Goal: Task Accomplishment & Management: Manage account settings

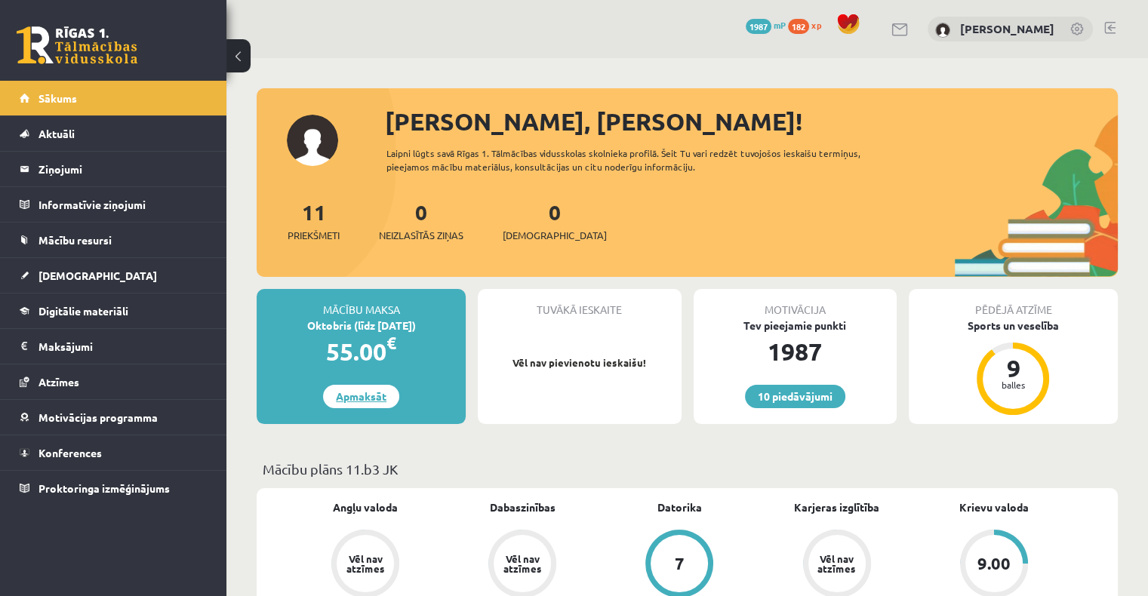
click at [353, 403] on link "Apmaksāt" at bounding box center [361, 396] width 76 height 23
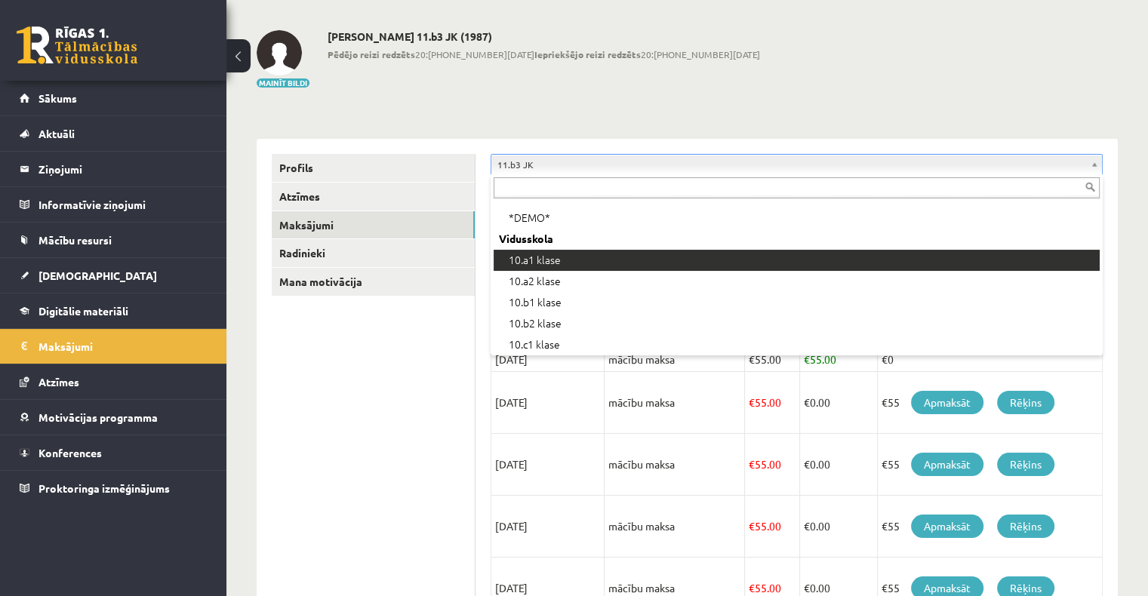
scroll to position [220, 0]
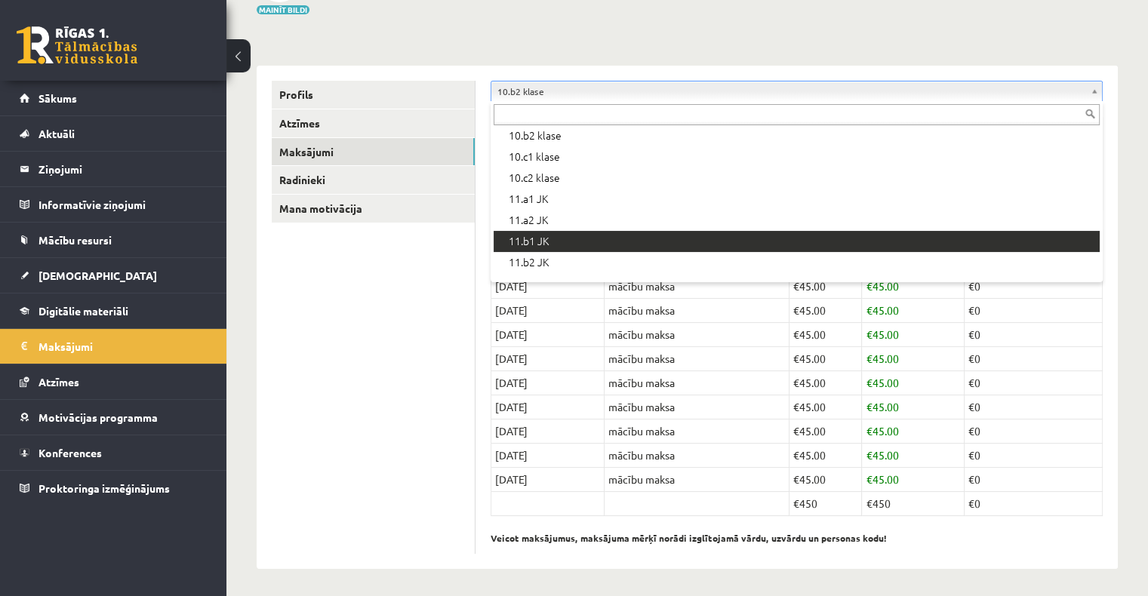
scroll to position [374, 0]
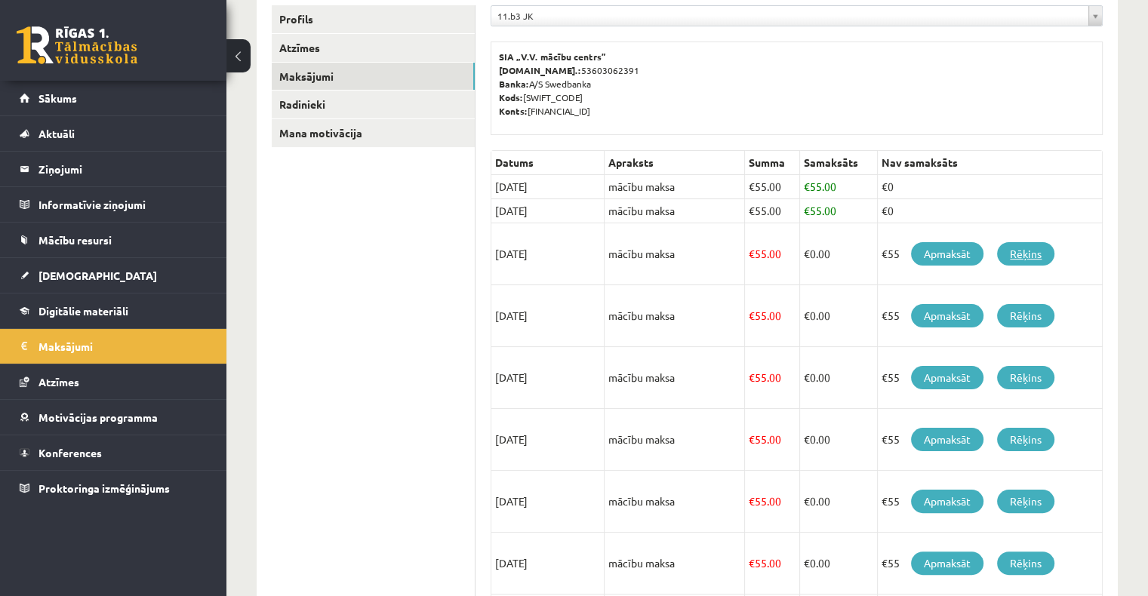
scroll to position [211, 0]
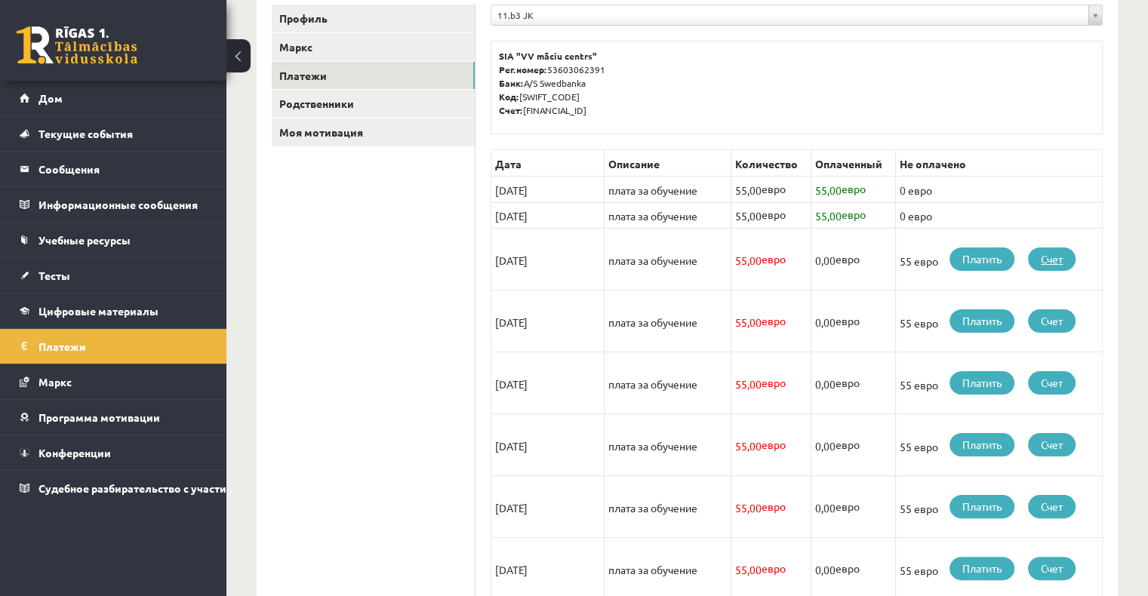
click at [1061, 258] on font "Счет" at bounding box center [1052, 259] width 22 height 14
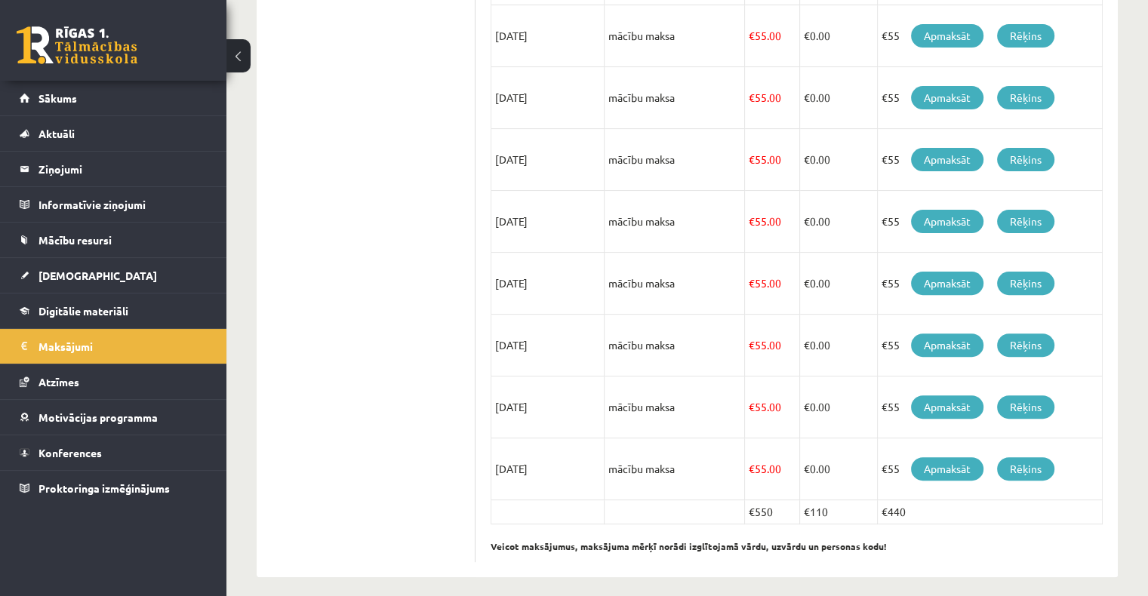
scroll to position [433, 0]
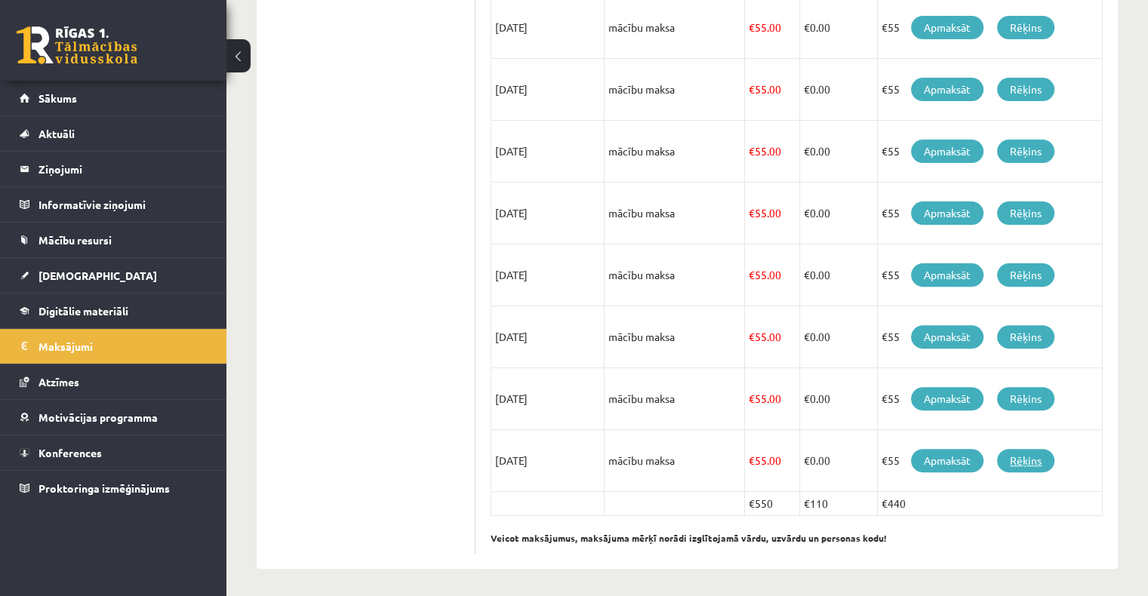
click at [1033, 466] on link "Rēķins" at bounding box center [1025, 460] width 57 height 23
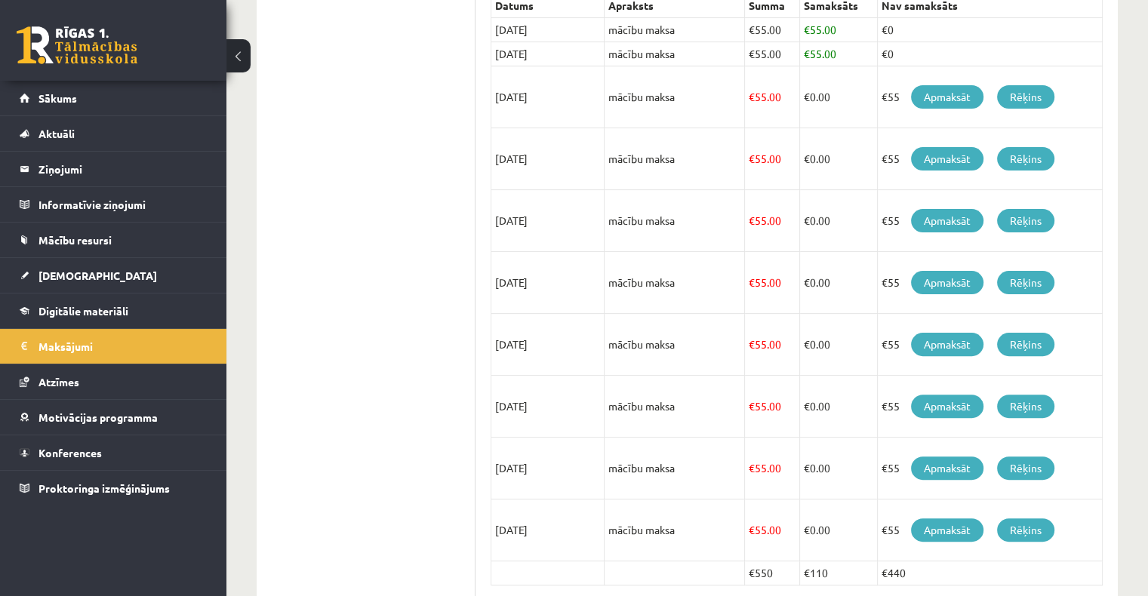
scroll to position [207, 0]
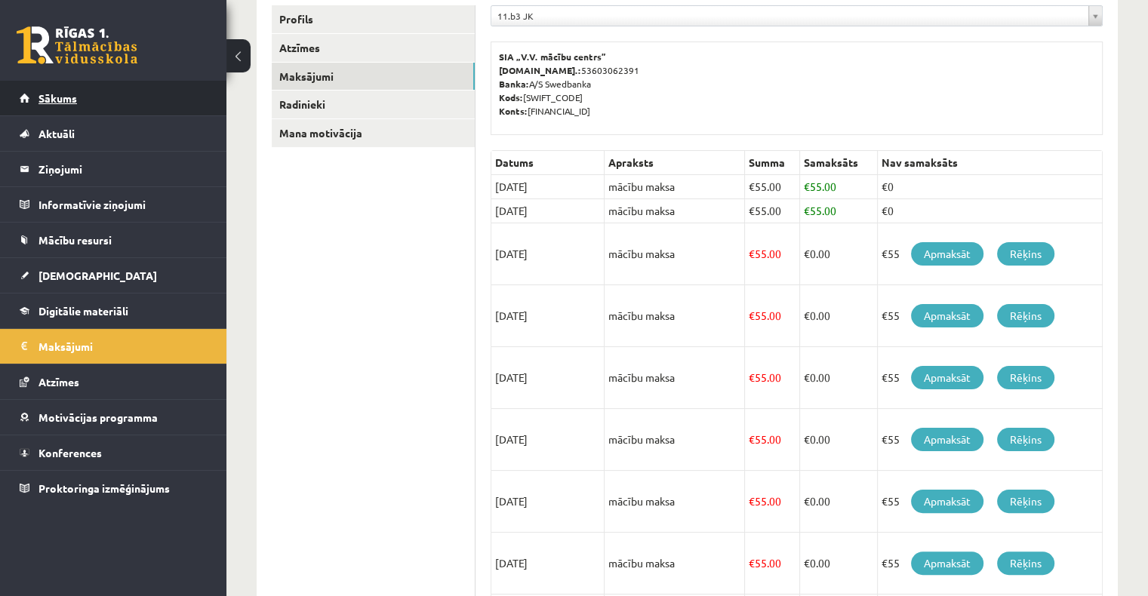
click at [128, 107] on link "Sākums" at bounding box center [114, 98] width 188 height 35
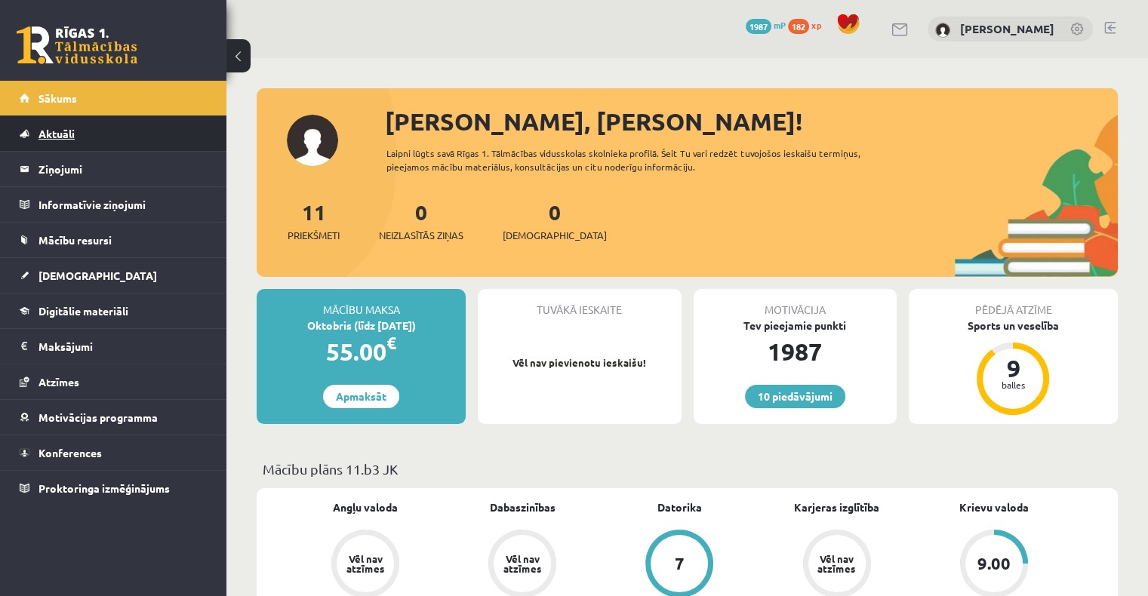
click at [105, 140] on link "Aktuāli" at bounding box center [114, 133] width 188 height 35
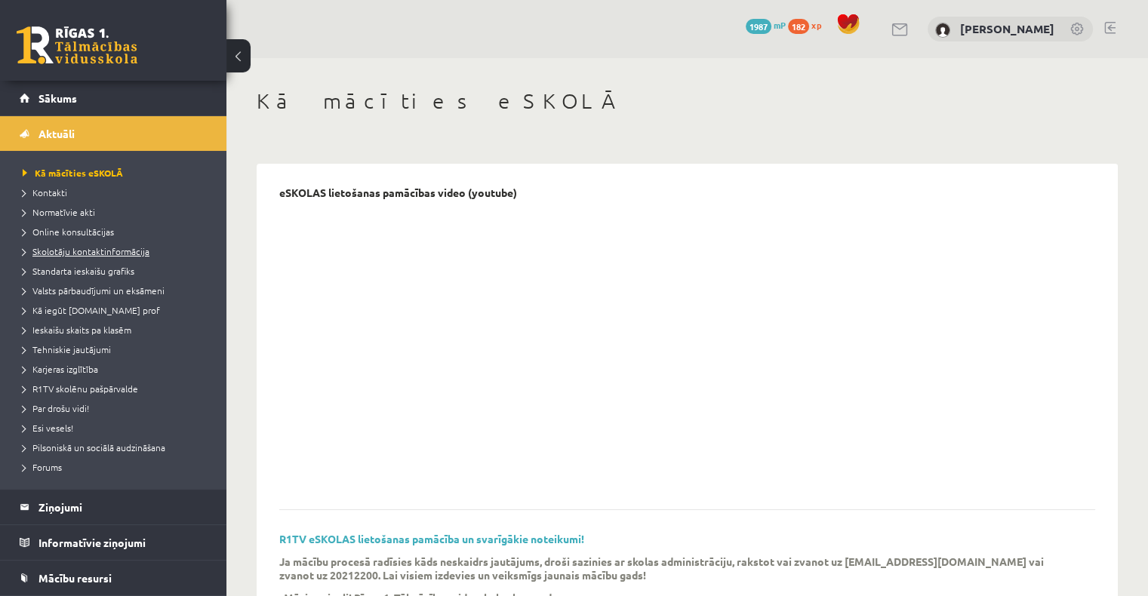
click at [122, 251] on span "Skolotāju kontaktinformācija" at bounding box center [86, 251] width 127 height 12
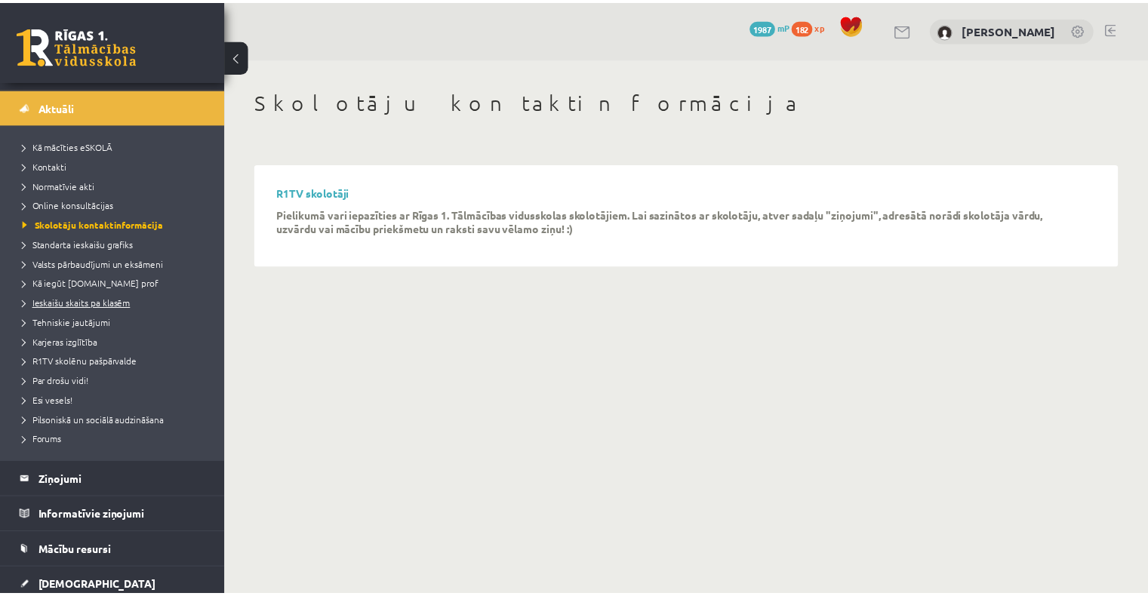
scroll to position [75, 0]
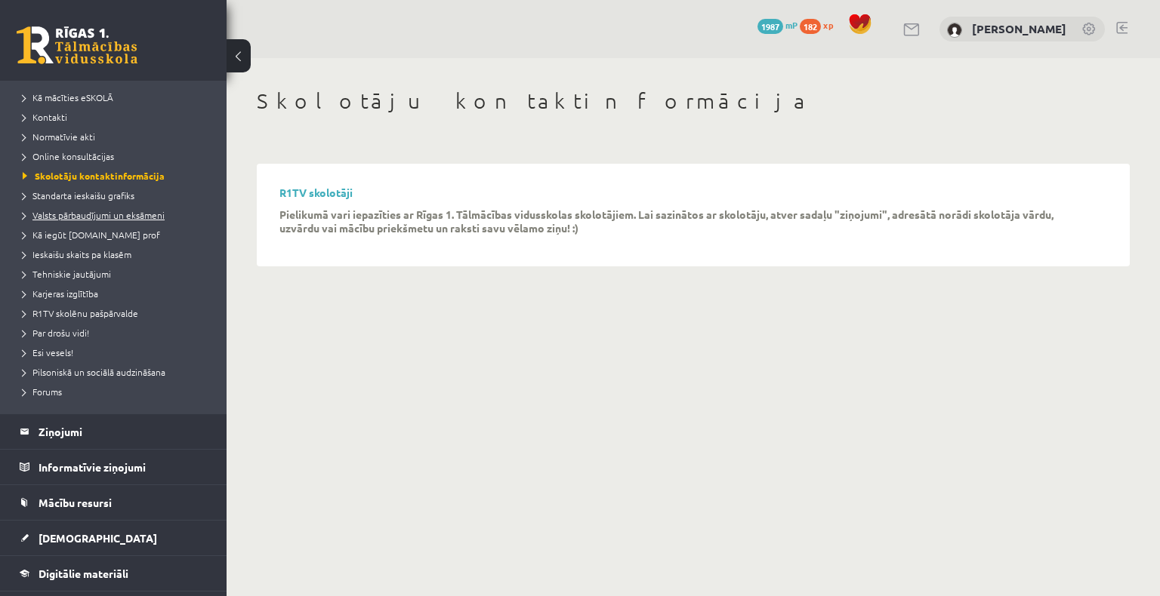
click at [120, 219] on span "Valsts pārbaudījumi un eksāmeni" at bounding box center [94, 215] width 142 height 12
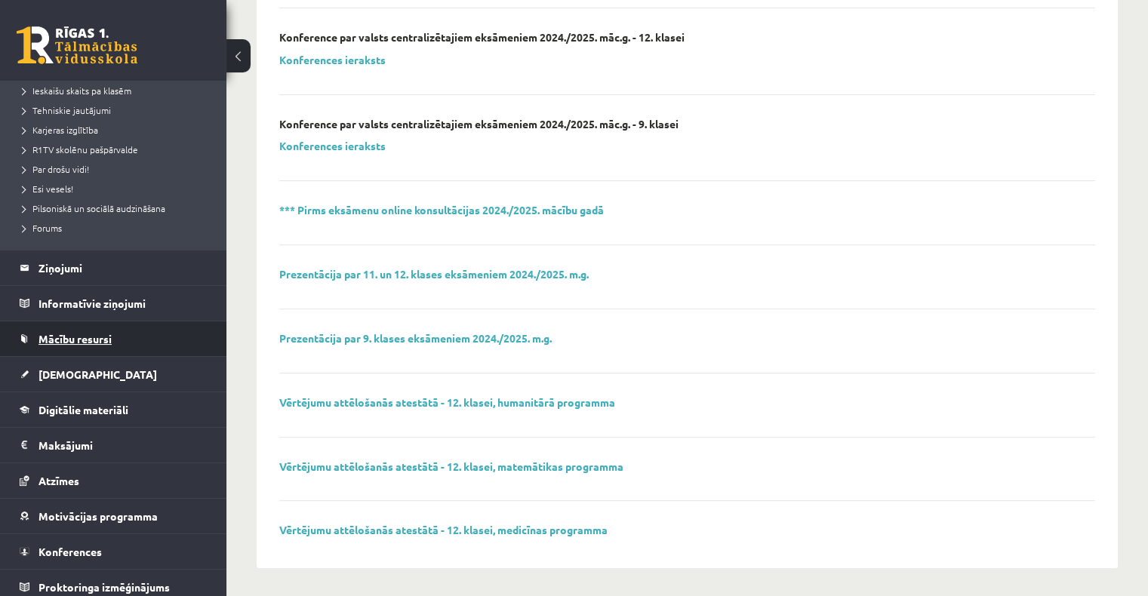
scroll to position [245, 0]
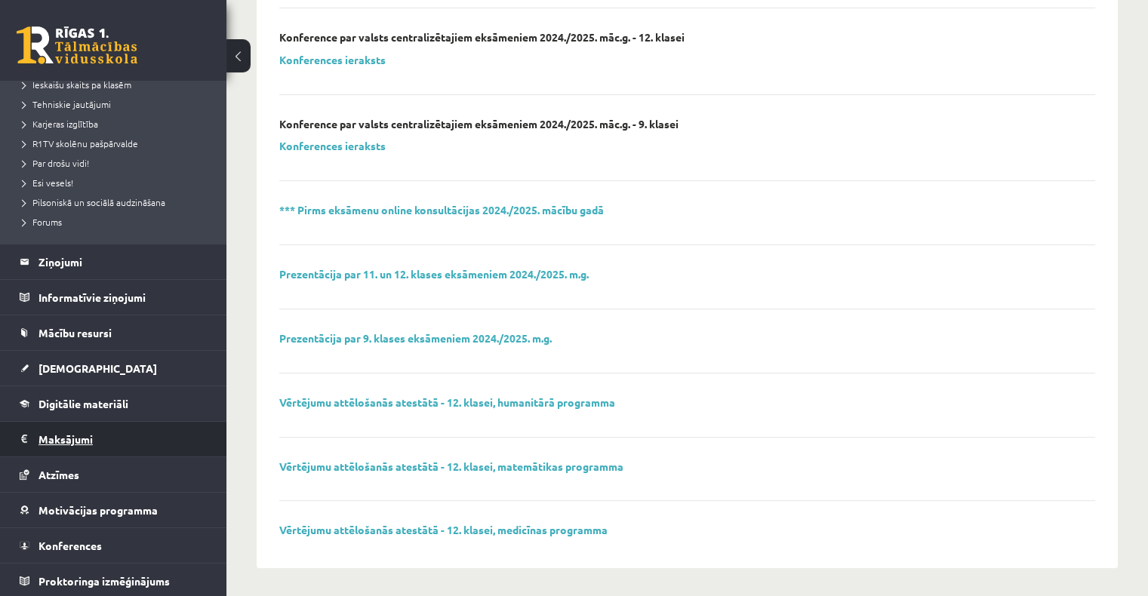
click at [91, 435] on legend "Maksājumi 0" at bounding box center [122, 439] width 169 height 35
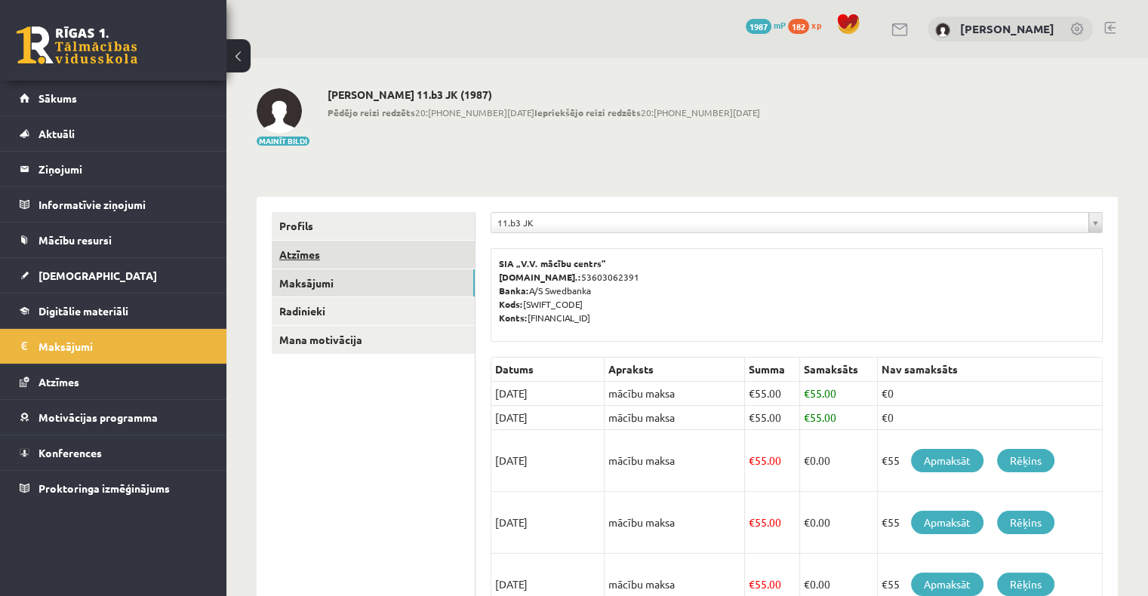
click at [365, 260] on link "Atzīmes" at bounding box center [373, 255] width 203 height 28
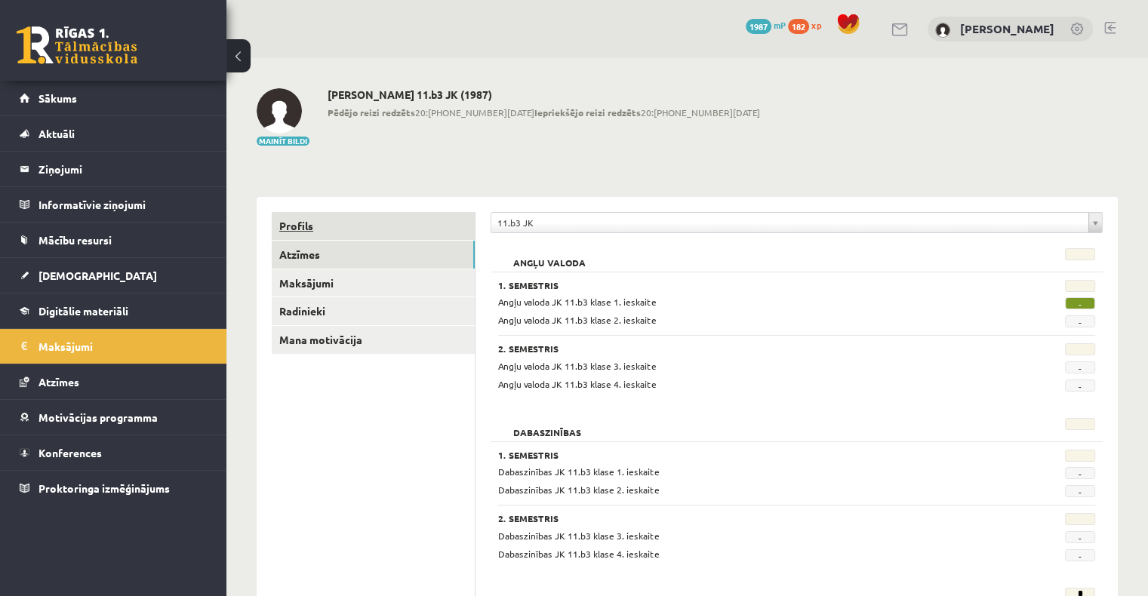
click at [356, 231] on link "Profils" at bounding box center [373, 226] width 203 height 28
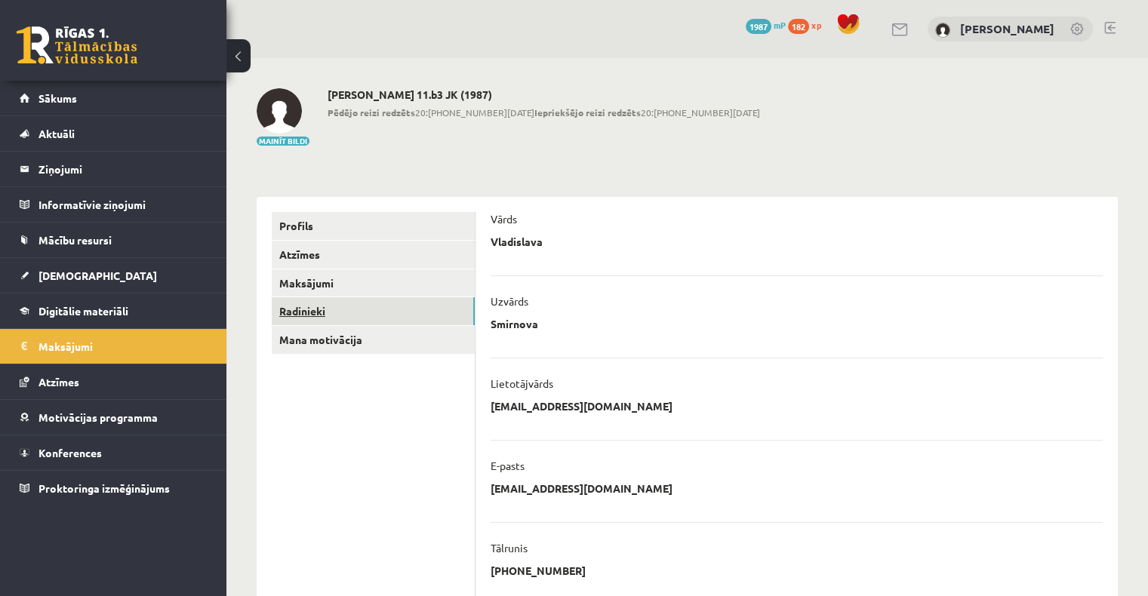
click at [368, 313] on link "Radinieki" at bounding box center [373, 311] width 203 height 28
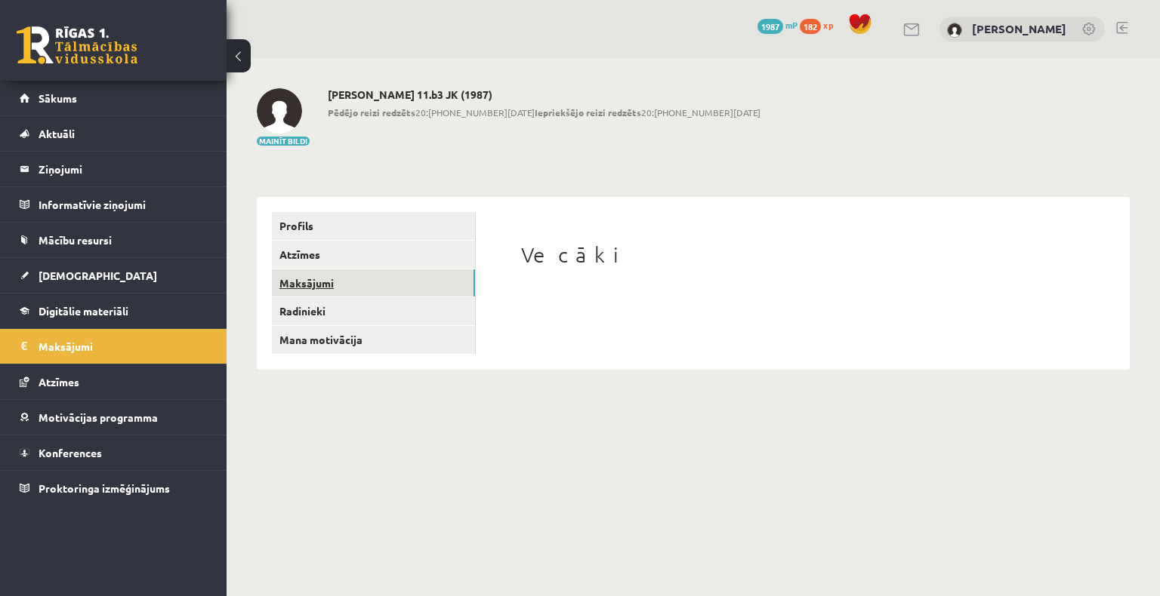
click at [384, 288] on link "Maksājumi" at bounding box center [373, 283] width 203 height 28
click at [386, 291] on link "Maksājumi" at bounding box center [373, 283] width 203 height 28
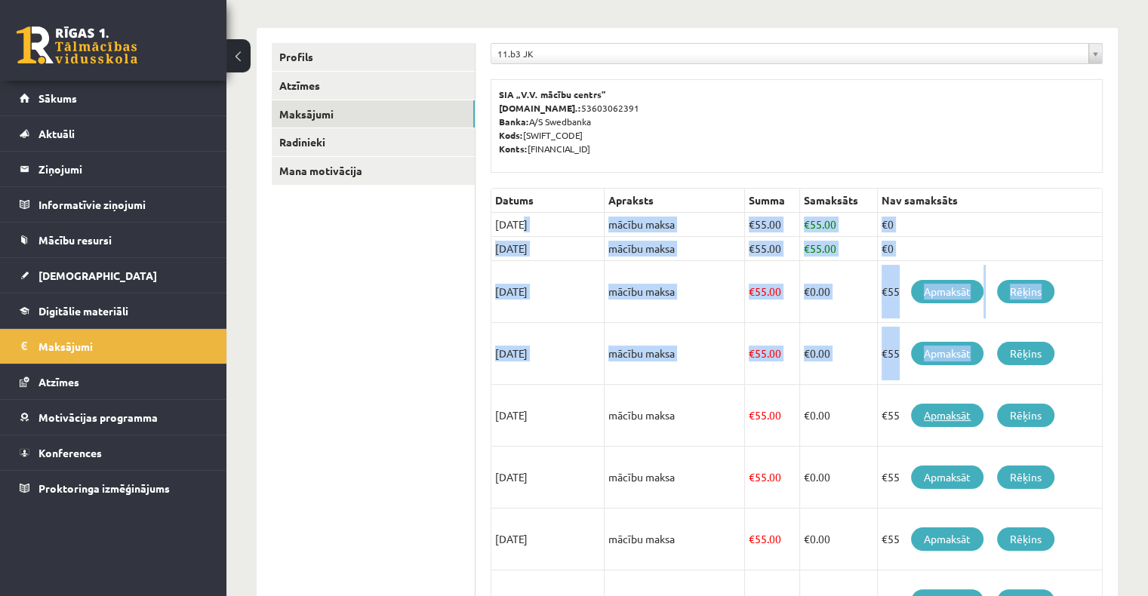
scroll to position [226, 0]
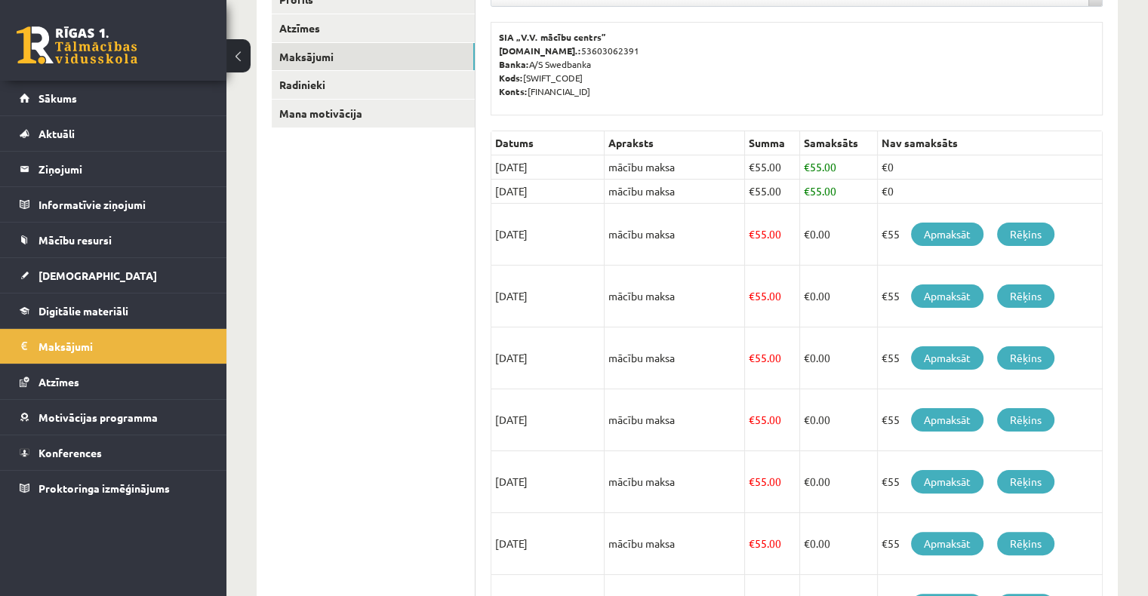
drag, startPoint x: 496, startPoint y: 237, endPoint x: 497, endPoint y: 168, distance: 69.5
click at [497, 168] on td "15/08/2025" at bounding box center [547, 168] width 113 height 24
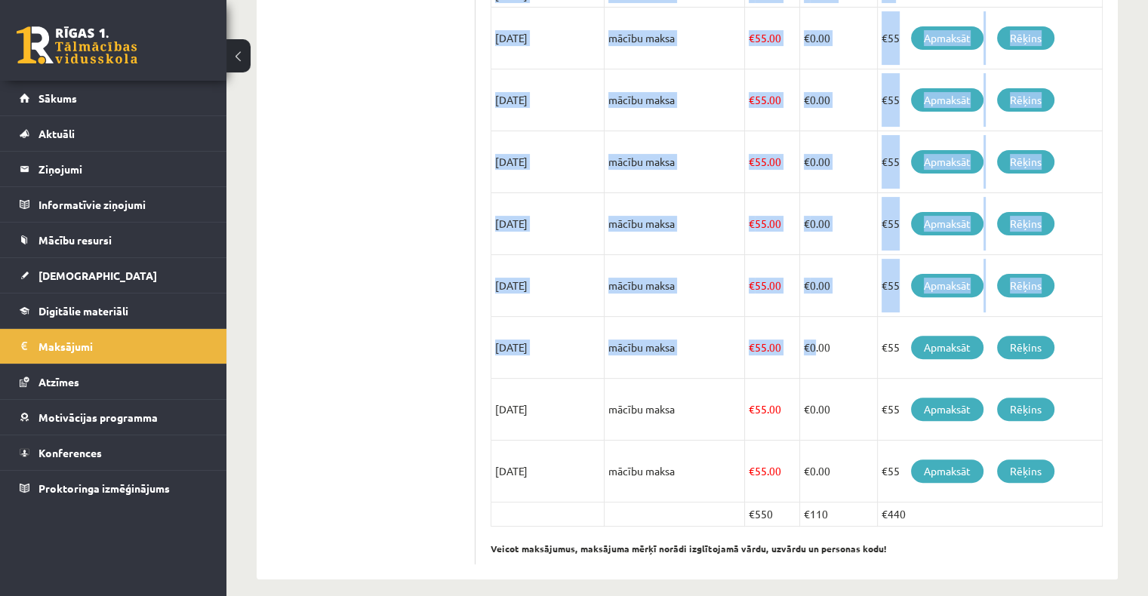
scroll to position [433, 0]
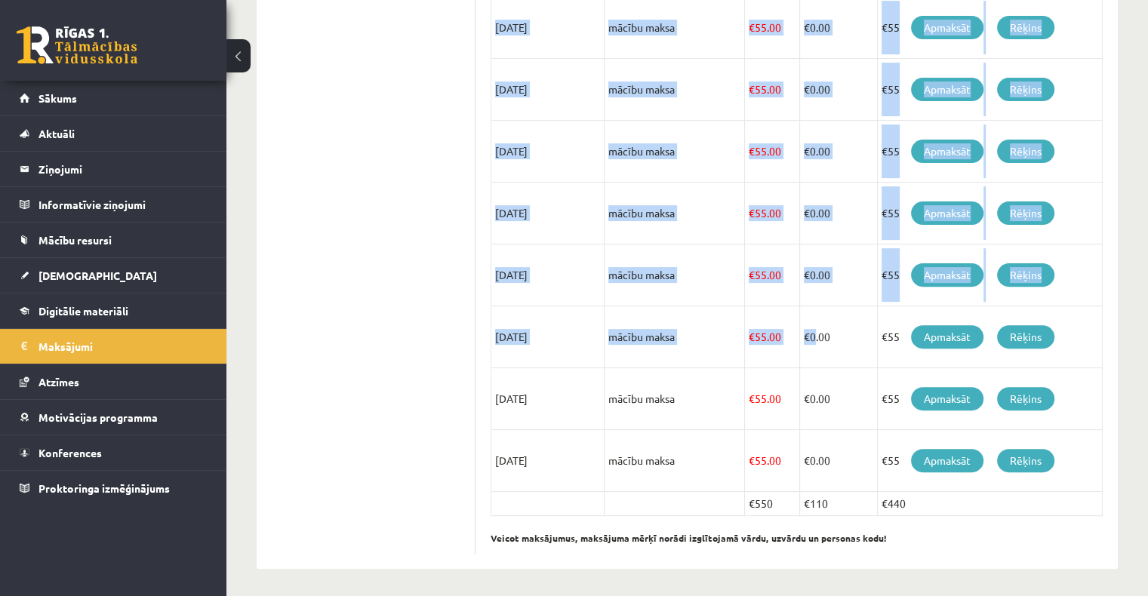
drag, startPoint x: 495, startPoint y: 140, endPoint x: 930, endPoint y: 493, distance: 559.8
click at [935, 497] on tbody "Datums Apraksts Summa Samaksāts Nav samaksāts 15/08/2025 mācību maksa € 55.00 €…" at bounding box center [796, 221] width 611 height 592
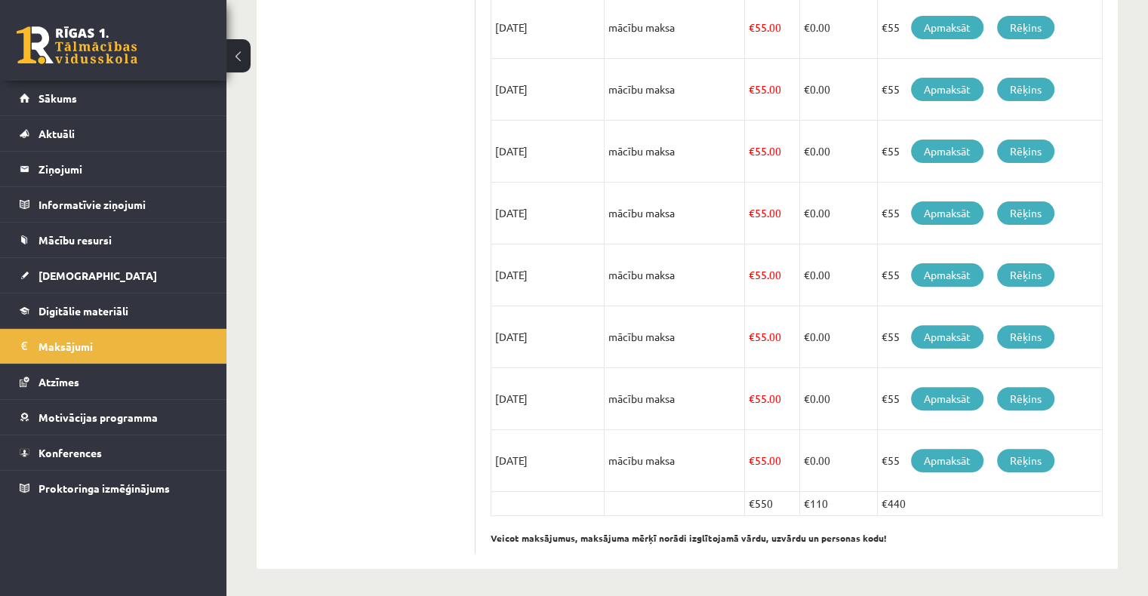
drag, startPoint x: 882, startPoint y: 461, endPoint x: 417, endPoint y: 189, distance: 539.6
click at [393, 190] on ul "Profils Atzīmes Maksājumi Radinieki Mana motivācija" at bounding box center [374, 166] width 204 height 775
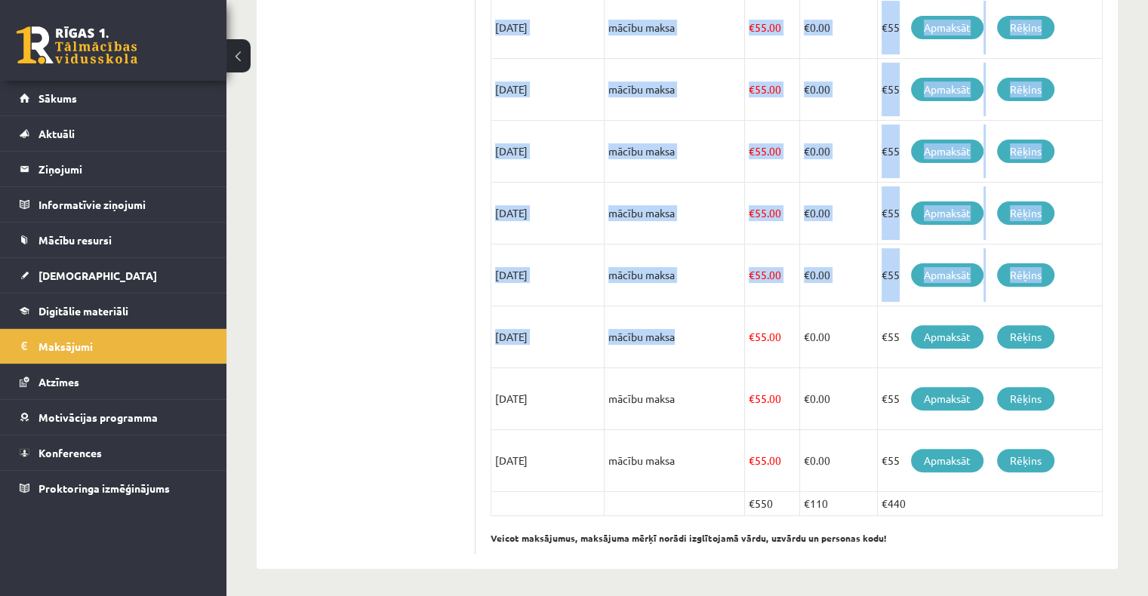
drag, startPoint x: 494, startPoint y: 108, endPoint x: 918, endPoint y: 496, distance: 574.4
click at [921, 503] on tbody "Datums Apraksts Summa Samaksāts Nav samaksāts 15/08/2025 mācību maksa € 55.00 €…" at bounding box center [796, 221] width 611 height 592
copy tbody "15/08/2025 mācību maksa € 55.00 € 55.00 €0 15/09/2025 mācību maksa € 55.00 € 55…"
